Goal: Task Accomplishment & Management: Use online tool/utility

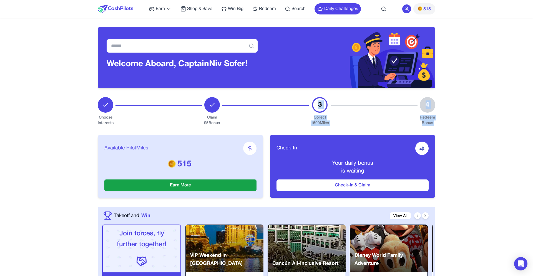
drag, startPoint x: 124, startPoint y: 131, endPoint x: 239, endPoint y: 95, distance: 120.7
click at [124, 83] on div "Welcome Aboard, Captain [PERSON_NAME]!" at bounding box center [182, 57] width 169 height 61
drag, startPoint x: 93, startPoint y: 86, endPoint x: 394, endPoint y: 121, distance: 302.4
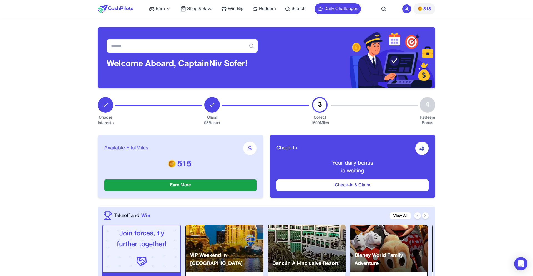
click at [427, 126] on div "Redeem Bonus" at bounding box center [428, 120] width 16 height 11
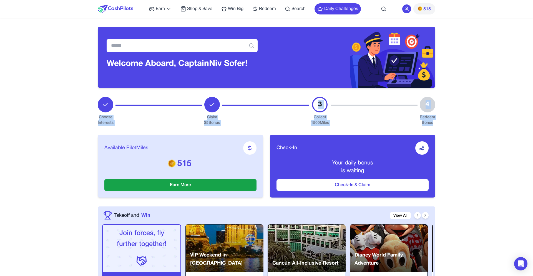
drag, startPoint x: 436, startPoint y: 125, endPoint x: 101, endPoint y: 88, distance: 337.1
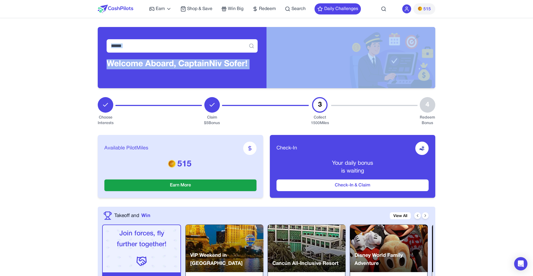
drag, startPoint x: 456, startPoint y: 87, endPoint x: 99, endPoint y: 33, distance: 360.5
drag, startPoint x: 88, startPoint y: 23, endPoint x: 438, endPoint y: 123, distance: 364.5
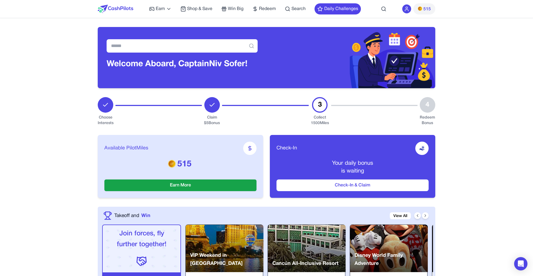
click at [433, 129] on div "Available PilotMiles 515 Earn More Check-In Your daily bonus is waiting Check-I…" at bounding box center [267, 166] width 338 height 81
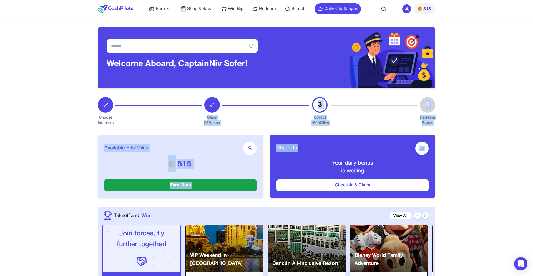
drag, startPoint x: 437, startPoint y: 126, endPoint x: 96, endPoint y: 103, distance: 341.4
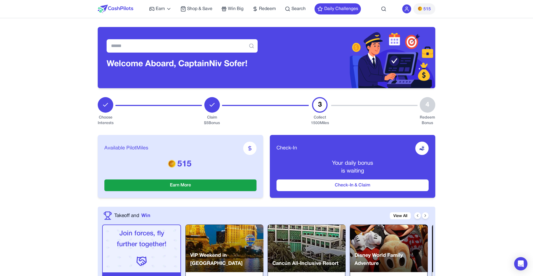
drag, startPoint x: 96, startPoint y: 94, endPoint x: 445, endPoint y: 124, distance: 349.7
click at [179, 197] on div "Available PilotMiles 515 Earn More" at bounding box center [181, 166] width 166 height 63
